Goal: Information Seeking & Learning: Find specific page/section

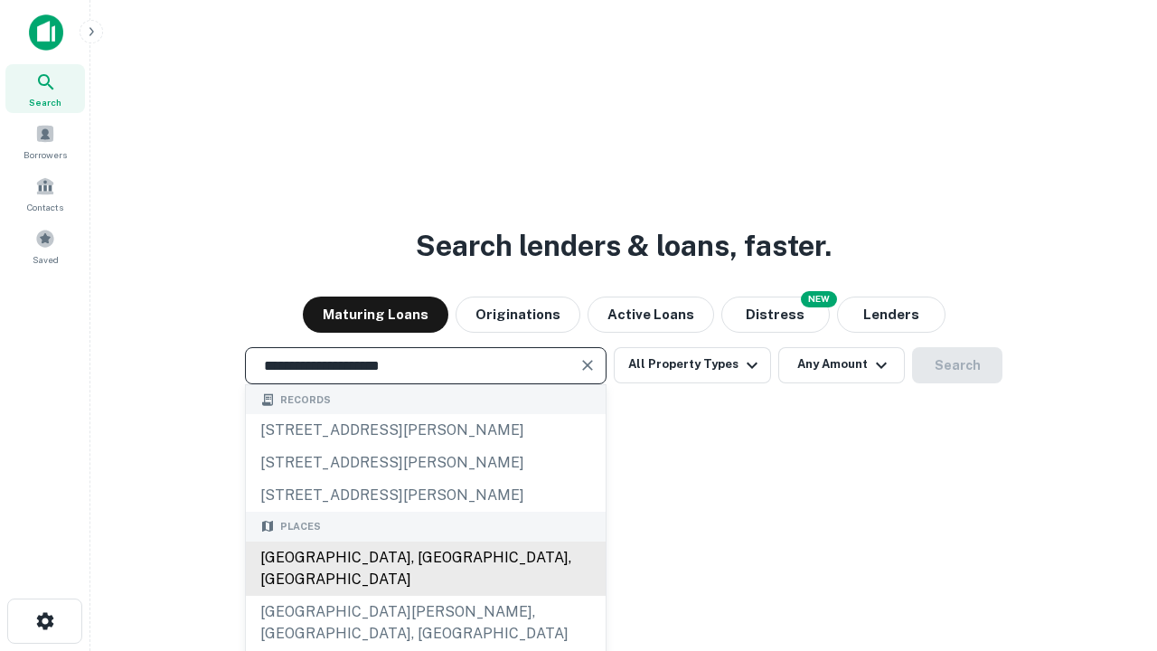
click at [425, 596] on div "[GEOGRAPHIC_DATA], [GEOGRAPHIC_DATA], [GEOGRAPHIC_DATA]" at bounding box center [426, 568] width 360 height 54
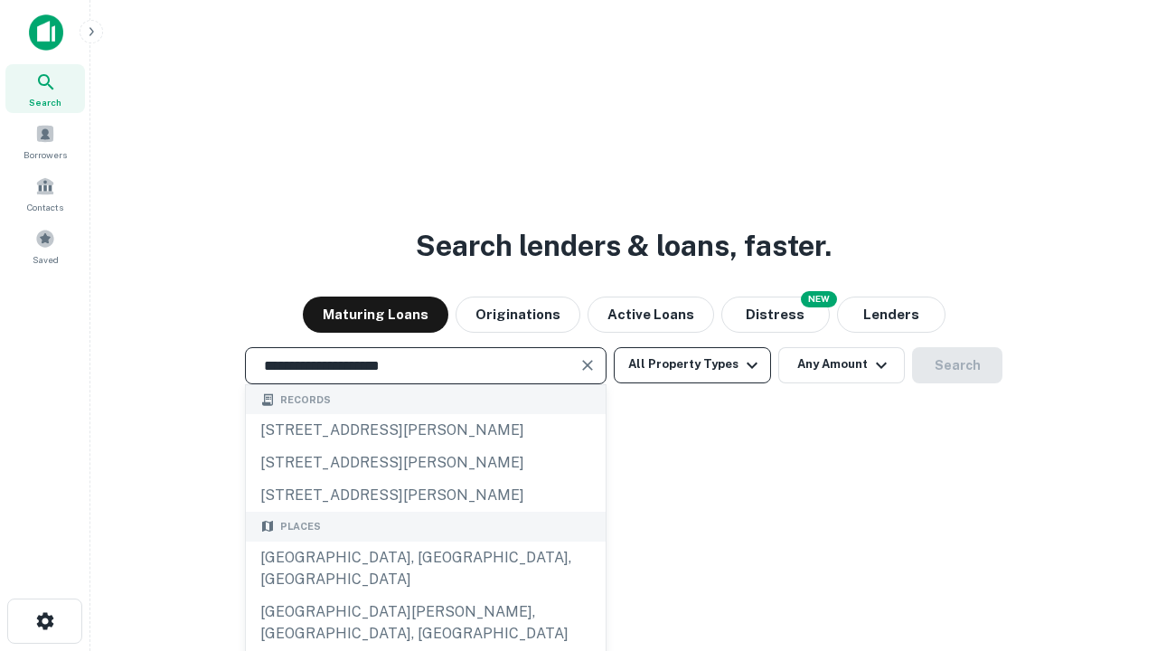
click at [692, 364] on button "All Property Types" at bounding box center [692, 365] width 157 height 36
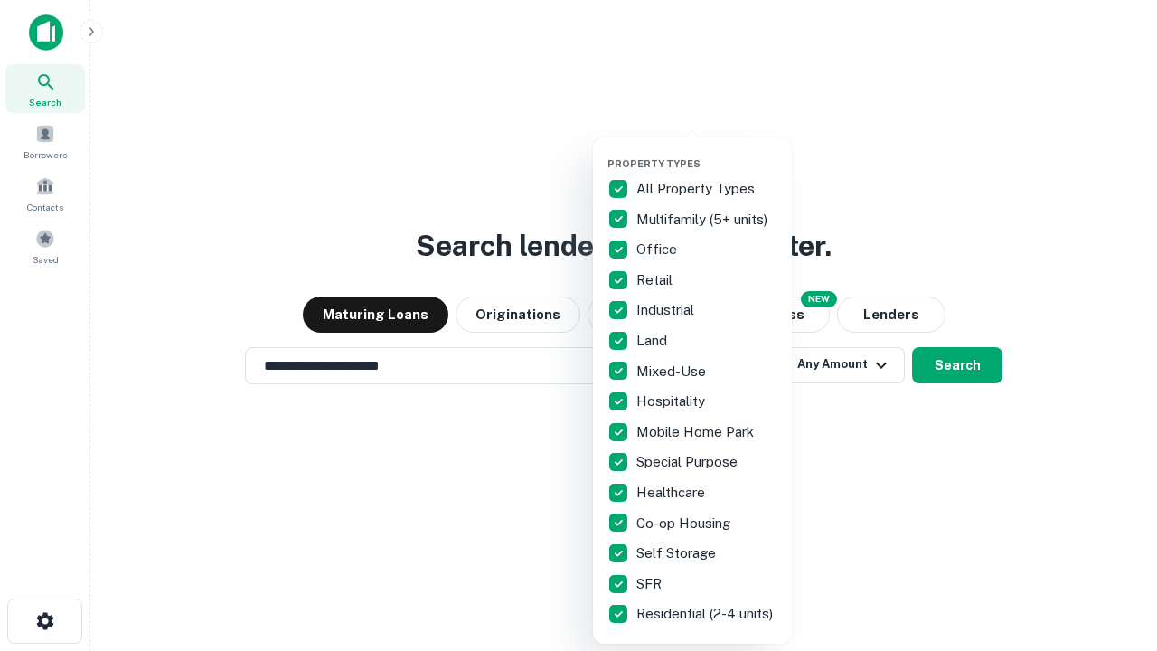
type input "**********"
click at [707, 152] on button "button" at bounding box center [706, 152] width 199 height 1
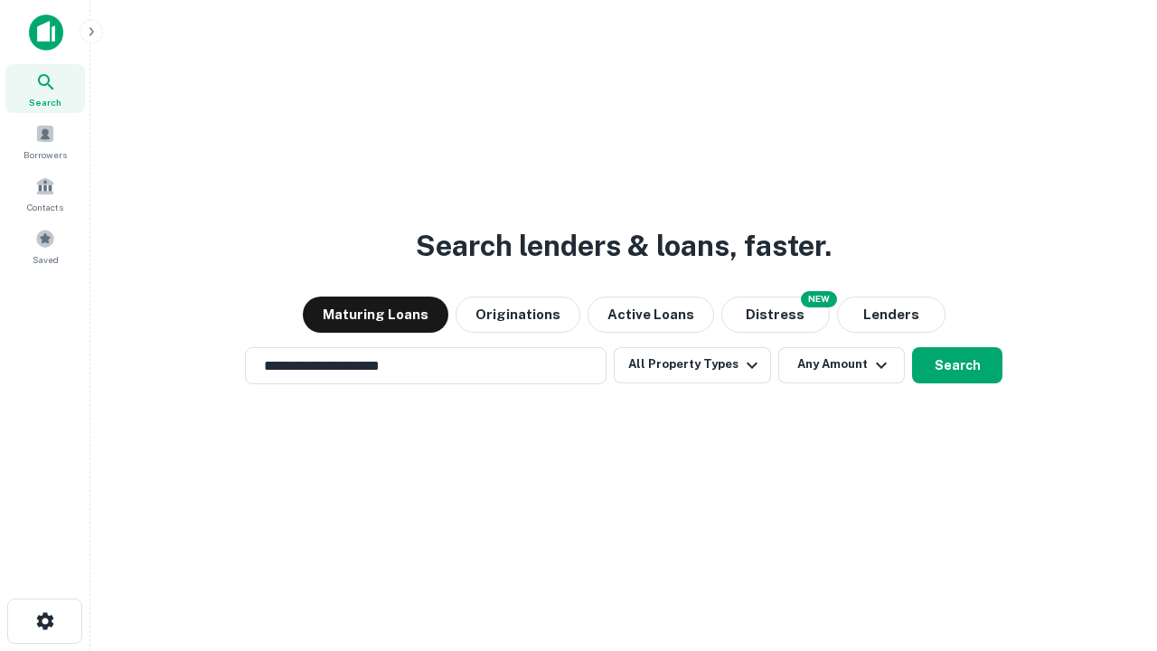
scroll to position [28, 0]
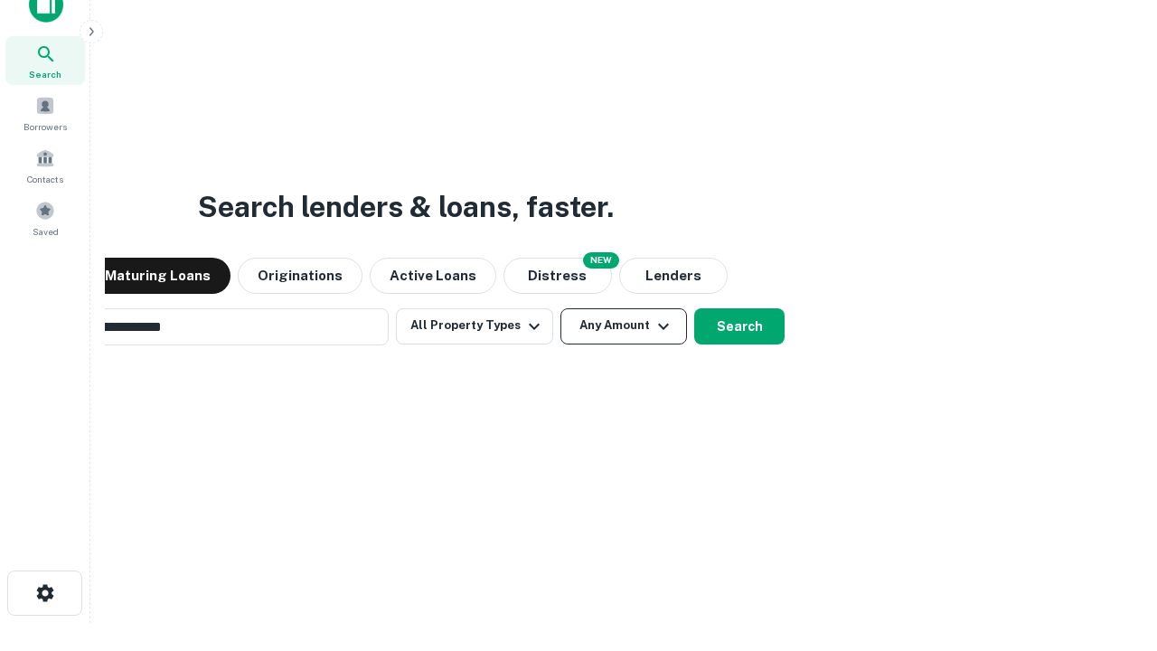
click at [560, 308] on button "Any Amount" at bounding box center [623, 326] width 127 height 36
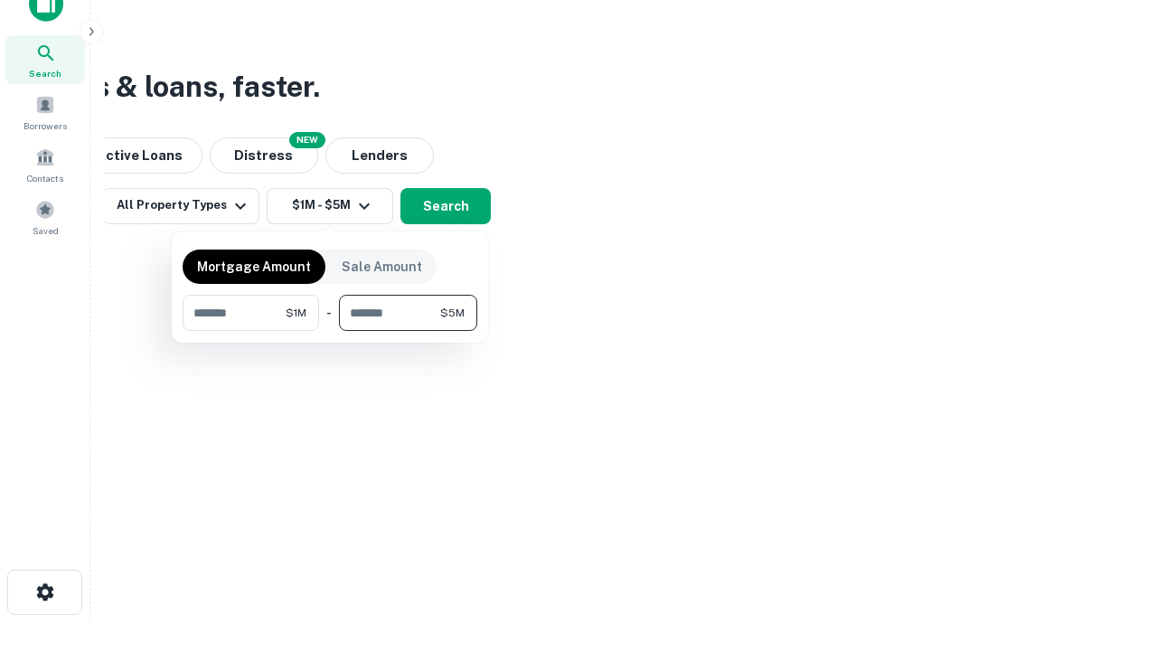
type input "*******"
click at [330, 331] on button "button" at bounding box center [330, 331] width 295 height 1
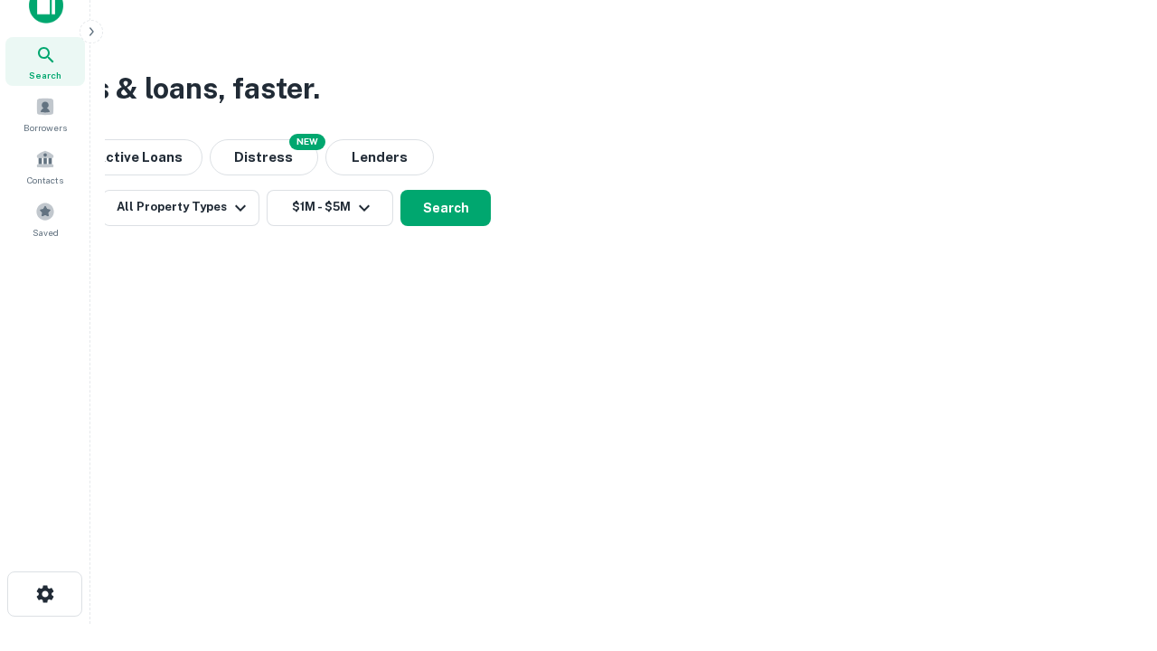
scroll to position [11, 333]
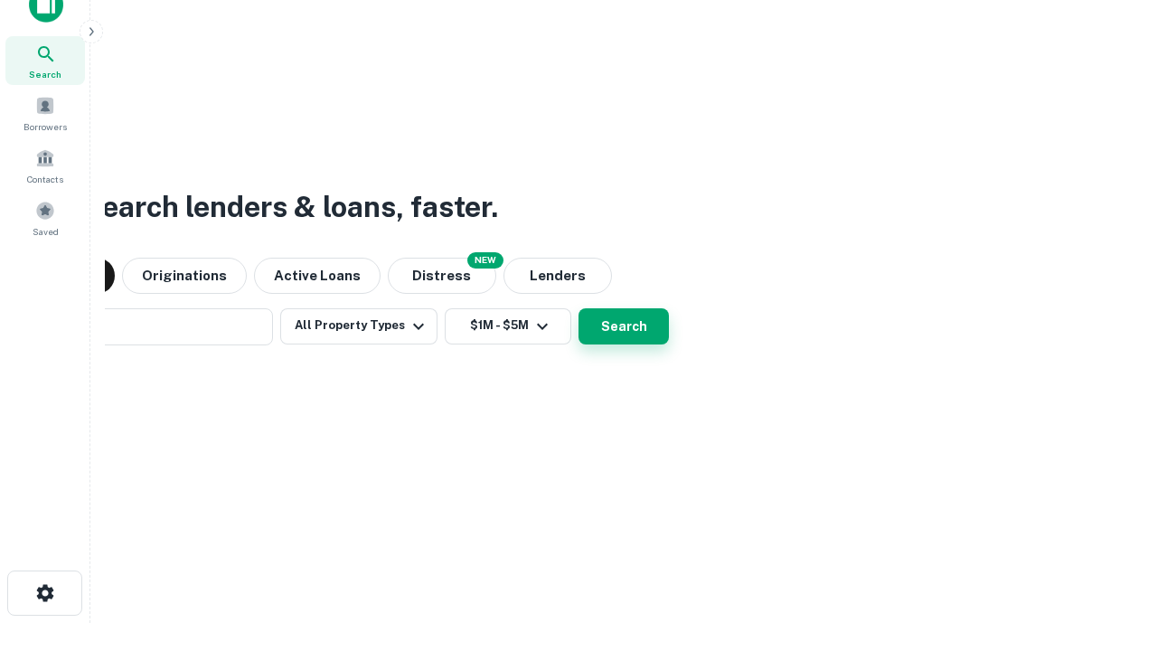
click at [578, 308] on button "Search" at bounding box center [623, 326] width 90 height 36
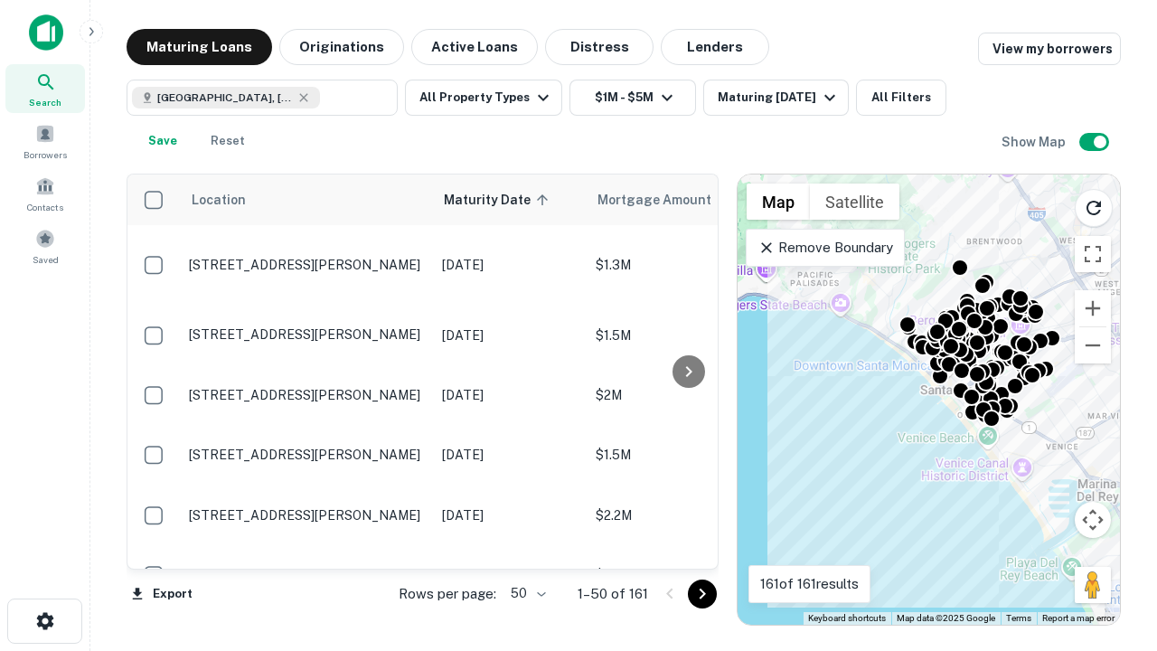
click at [525, 593] on body "Search Borrowers Contacts Saved Maturing Loans Originations Active Loans Distre…" at bounding box center [578, 325] width 1157 height 651
click at [526, 548] on li "25" at bounding box center [526, 547] width 52 height 33
